Goal: Task Accomplishment & Management: Use online tool/utility

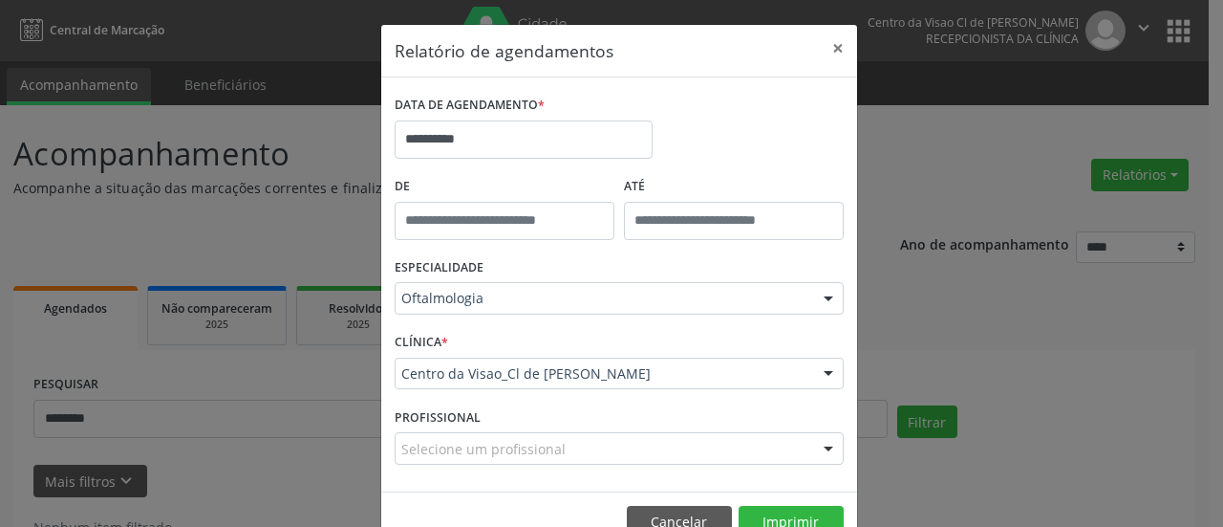
scroll to position [63, 0]
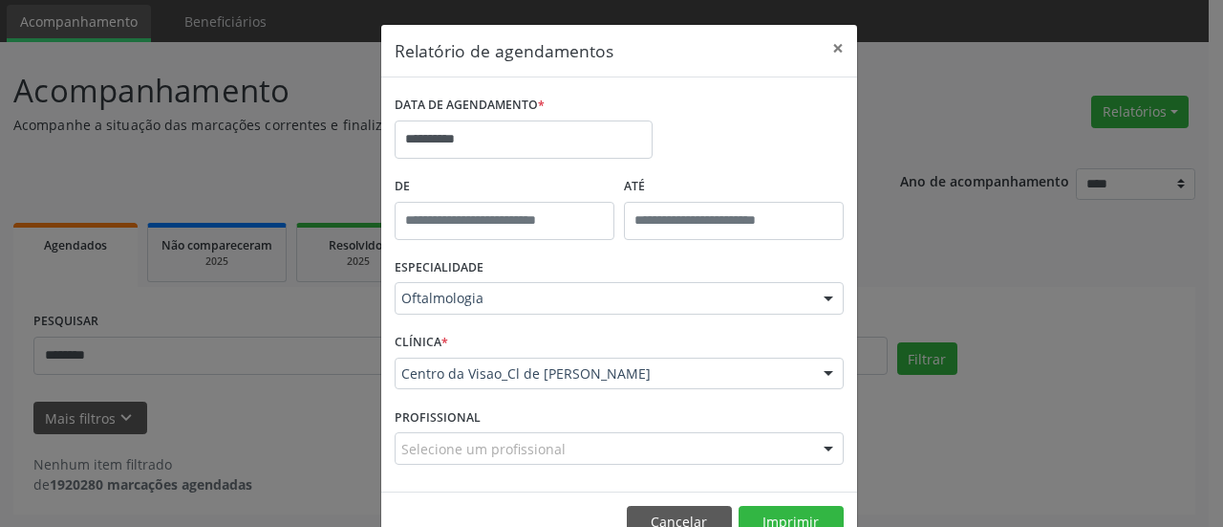
click at [779, 499] on footer "Cancelar Imprimir" at bounding box center [619, 521] width 476 height 60
click at [772, 525] on button "Imprimir" at bounding box center [791, 522] width 105 height 32
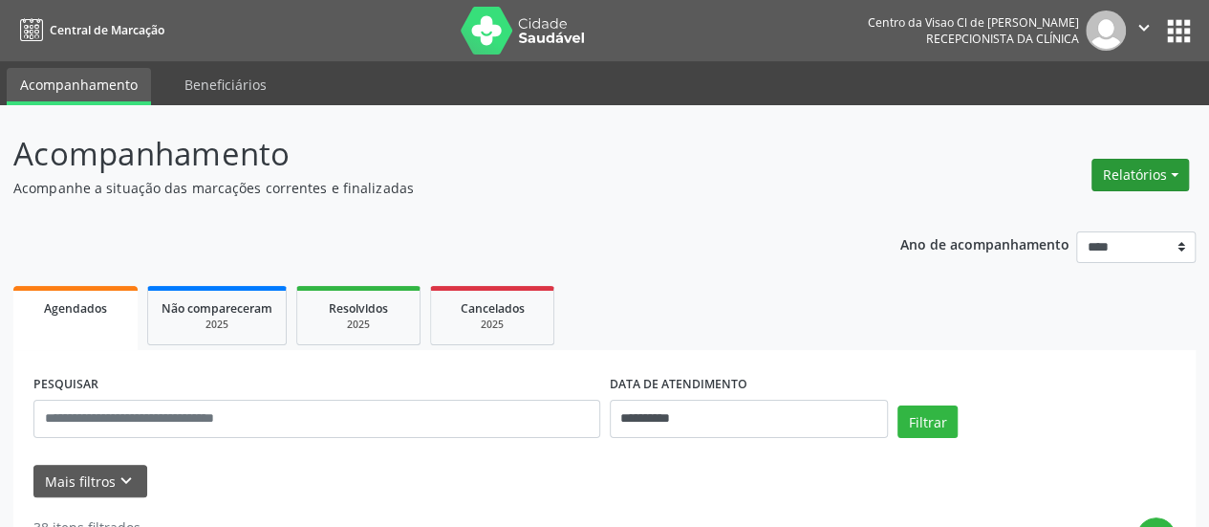
click at [1130, 179] on button "Relatórios" at bounding box center [1139, 175] width 97 height 32
click at [1059, 217] on link "Agendamentos" at bounding box center [1086, 215] width 205 height 27
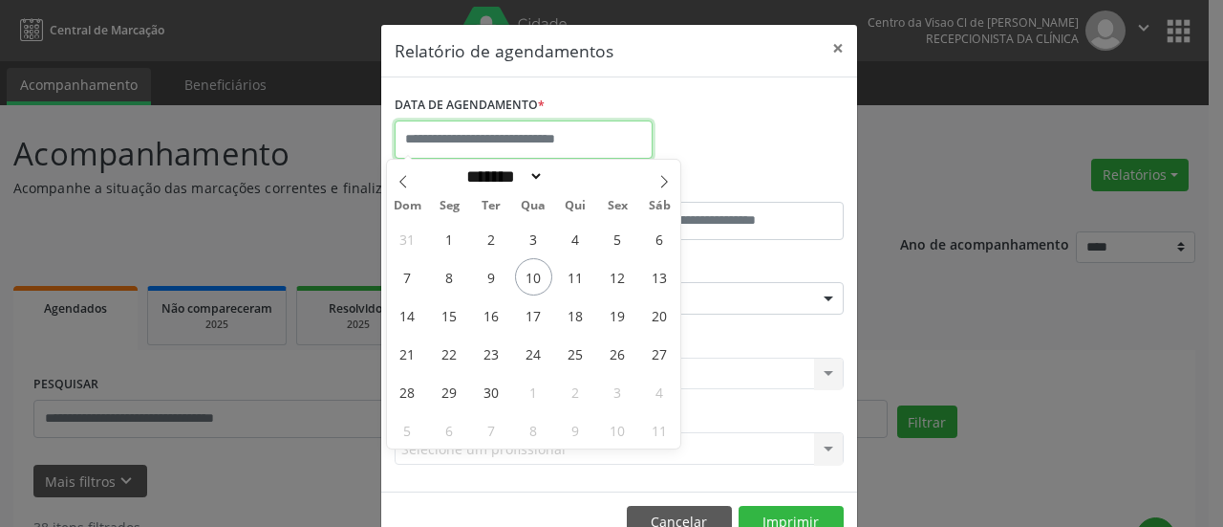
click at [493, 132] on input "text" at bounding box center [524, 139] width 258 height 38
click at [580, 278] on span "11" at bounding box center [575, 276] width 37 height 37
type input "**********"
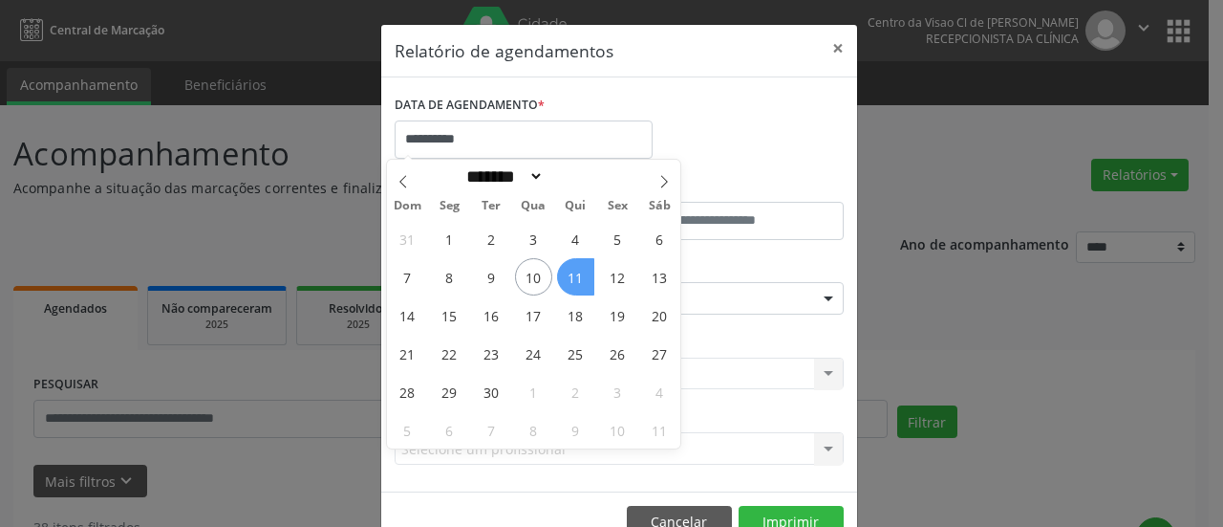
click at [579, 277] on span "11" at bounding box center [575, 276] width 37 height 37
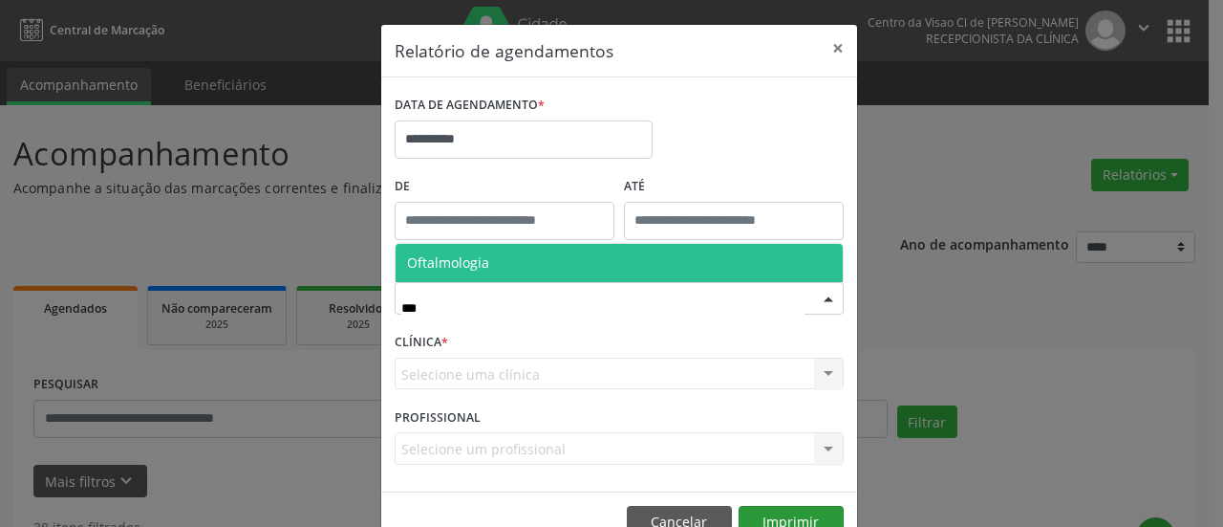
type input "***"
click at [777, 506] on button "Imprimir" at bounding box center [791, 522] width 105 height 32
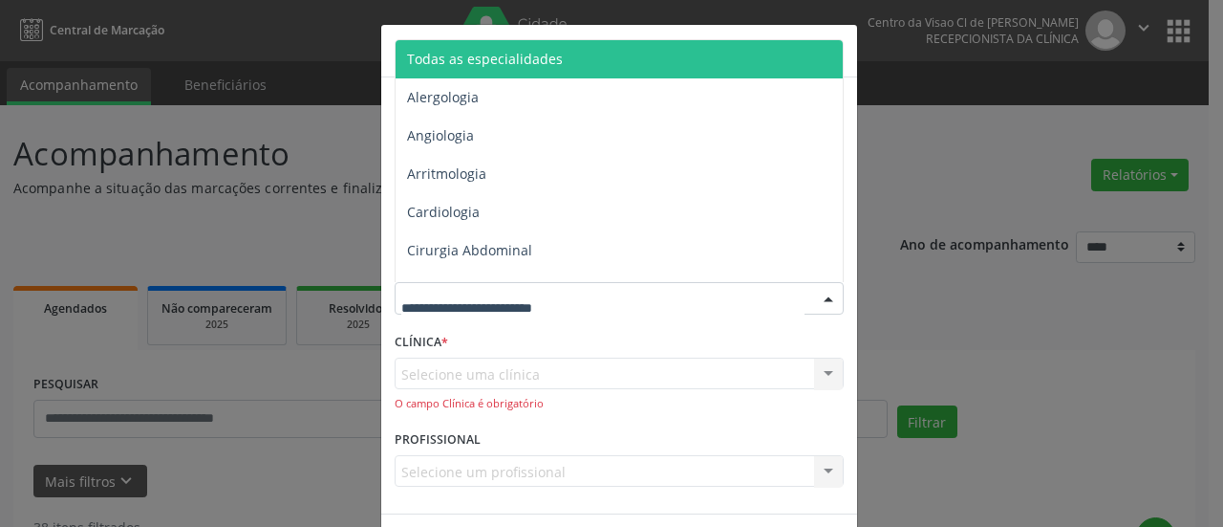
click at [586, 298] on div at bounding box center [619, 298] width 449 height 32
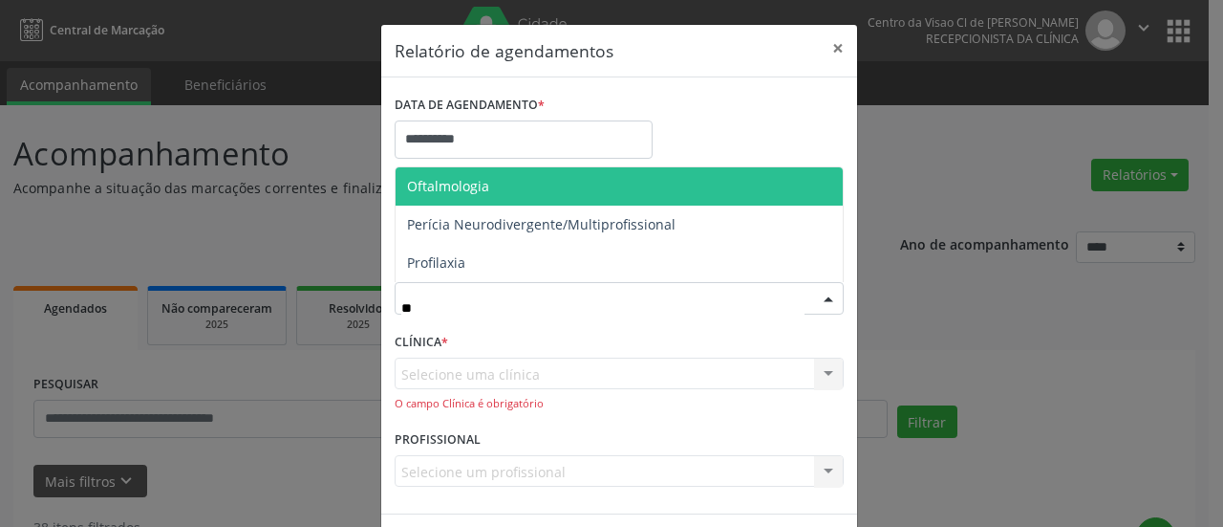
type input "***"
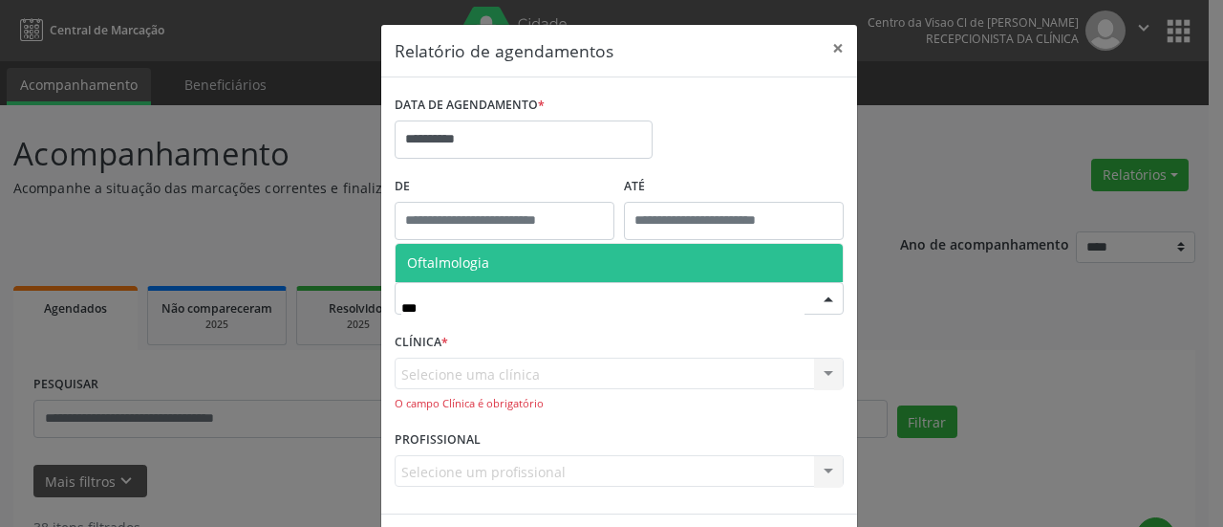
click at [545, 261] on span "Oftalmologia" at bounding box center [619, 263] width 447 height 38
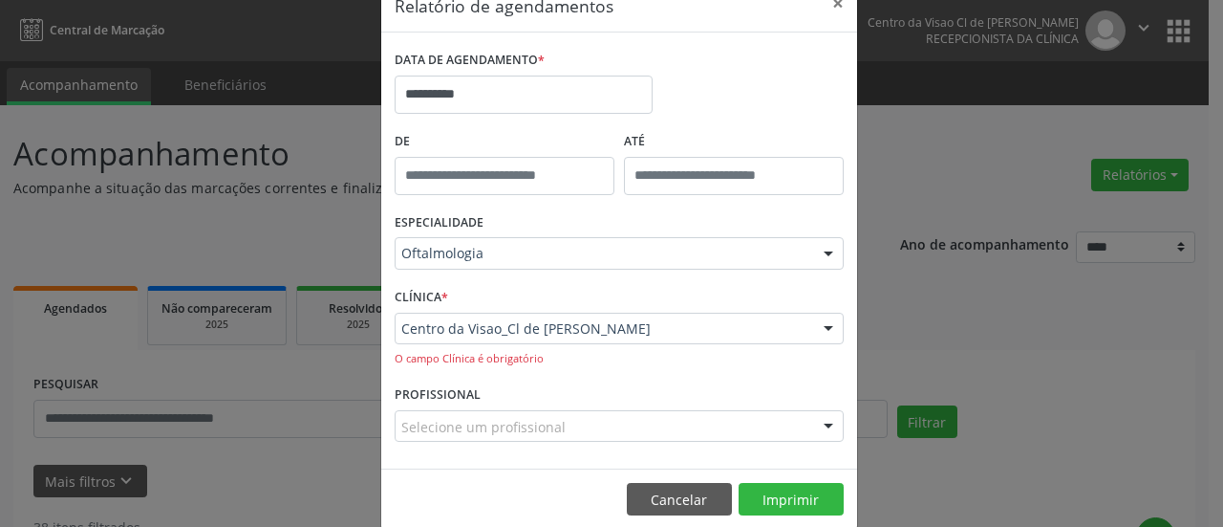
scroll to position [69, 0]
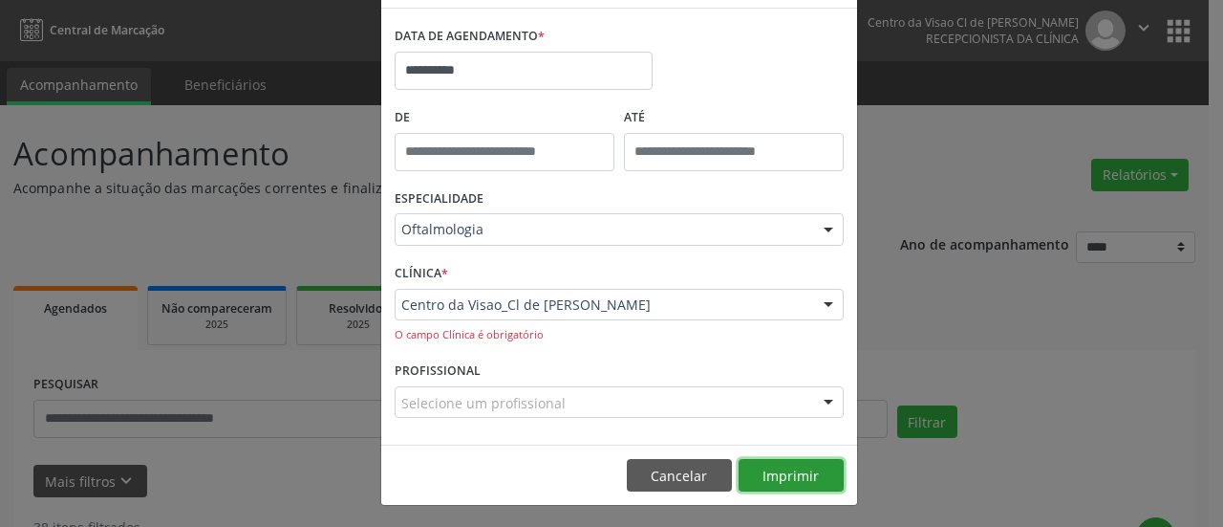
click at [768, 484] on button "Imprimir" at bounding box center [791, 475] width 105 height 32
